Goal: Find specific page/section: Find specific page/section

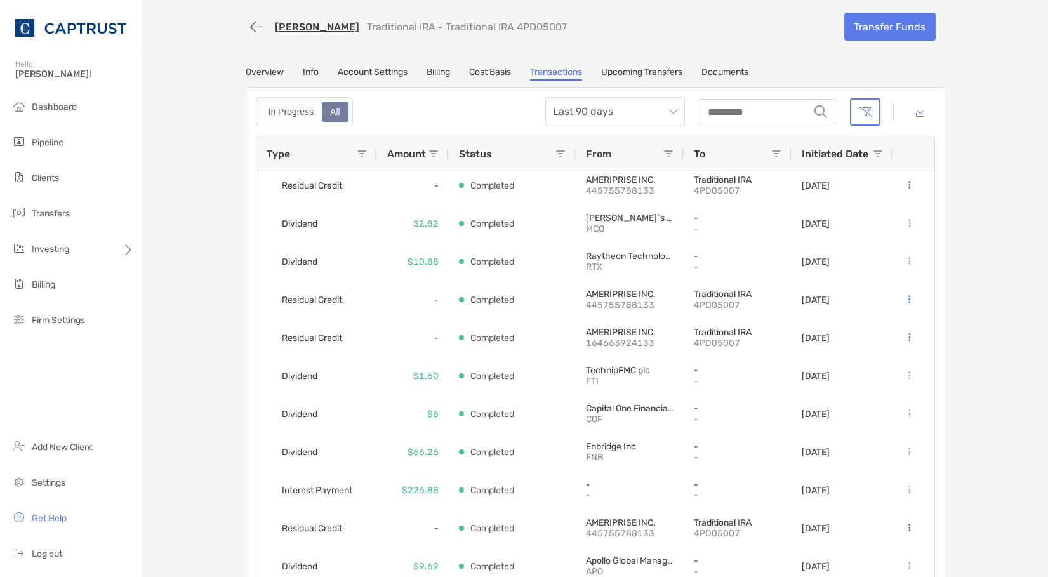
click at [258, 74] on link "Overview" at bounding box center [265, 74] width 38 height 14
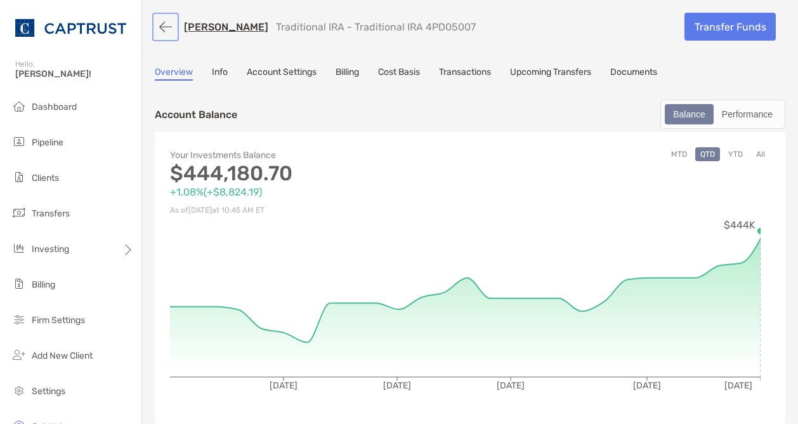
click at [166, 28] on button "button" at bounding box center [166, 26] width 22 height 23
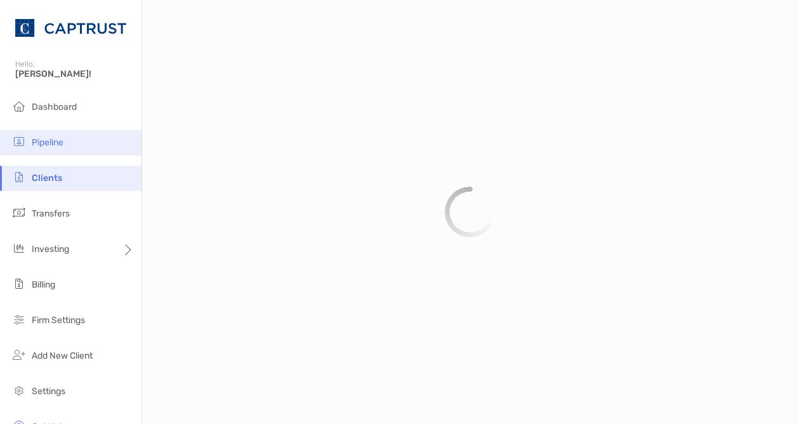
click at [55, 145] on span "Pipeline" at bounding box center [48, 142] width 32 height 11
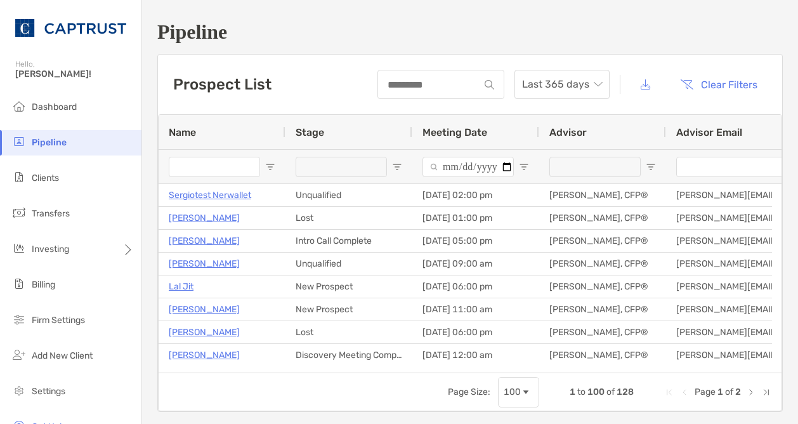
click at [231, 167] on input "Name Filter Input" at bounding box center [214, 167] width 91 height 20
type input "****"
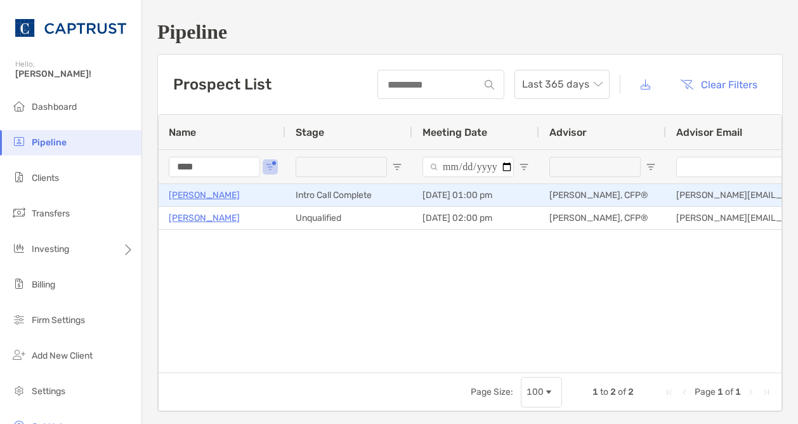
click at [191, 192] on p "[PERSON_NAME]" at bounding box center [204, 195] width 71 height 16
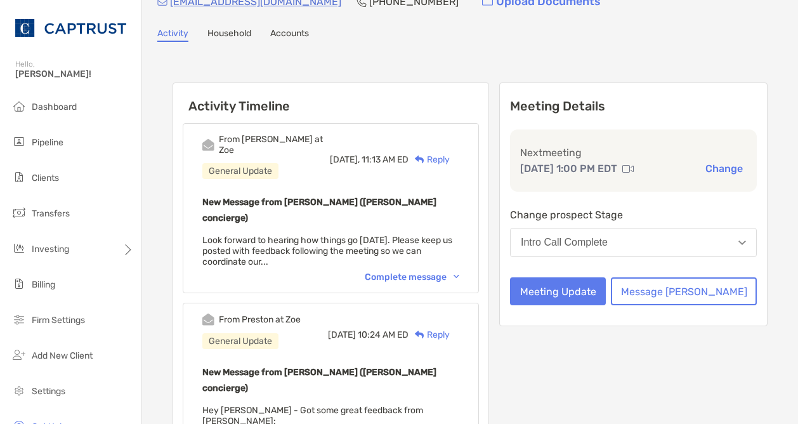
scroll to position [62, 0]
click at [459, 271] on div "Complete message" at bounding box center [412, 276] width 95 height 11
click at [459, 271] on div "Collapse" at bounding box center [435, 276] width 50 height 11
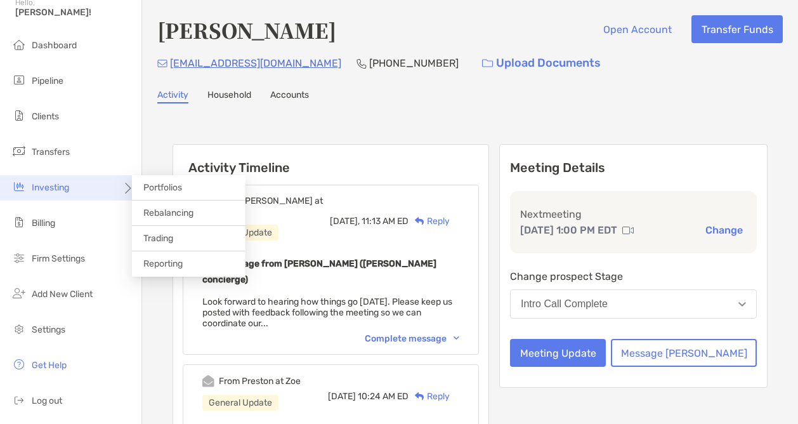
scroll to position [0, 0]
